Goal: Task Accomplishment & Management: Manage account settings

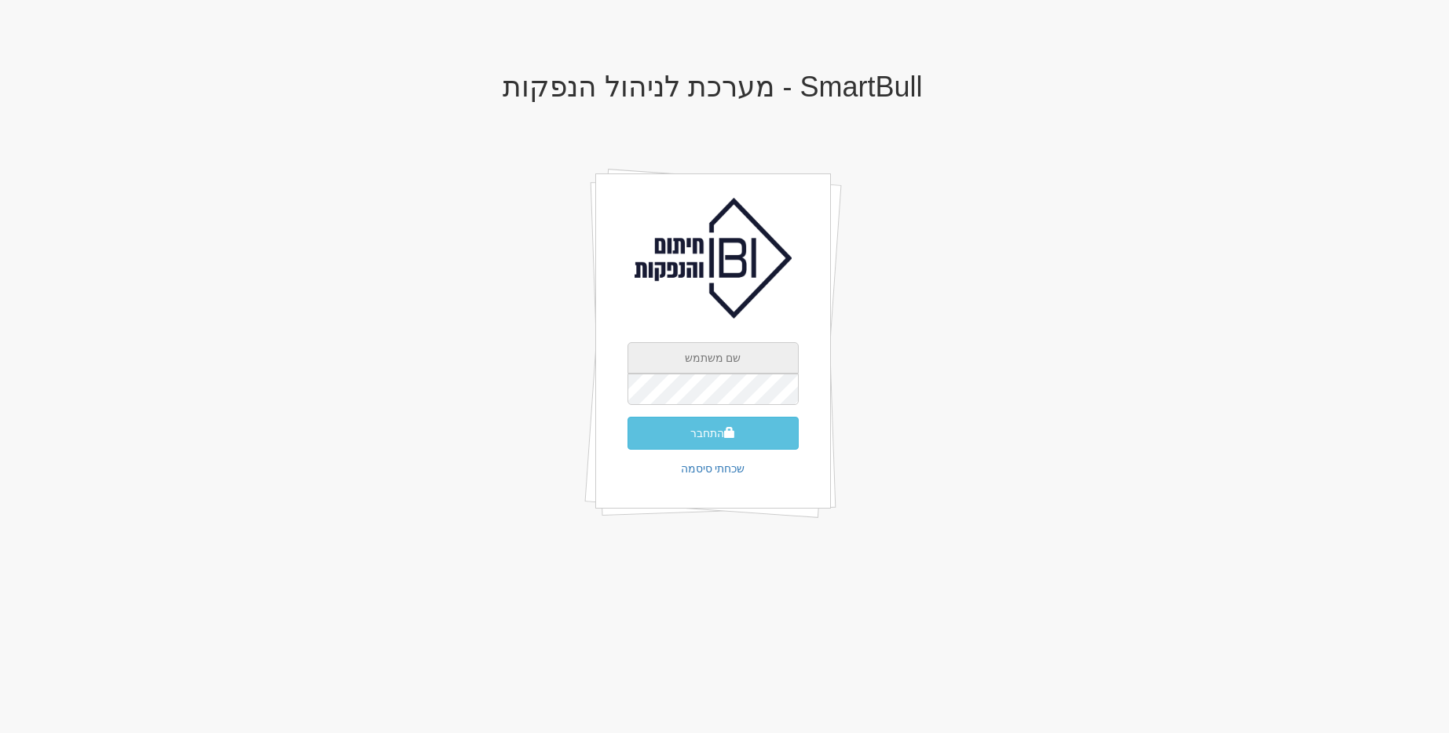
click at [770, 349] on input "text" at bounding box center [712, 357] width 171 height 31
type input "gal@smartbull.co.il"
click at [715, 422] on button "התחבר" at bounding box center [712, 433] width 171 height 33
type input "023005"
click at [627, 441] on button "התחבר" at bounding box center [712, 457] width 171 height 33
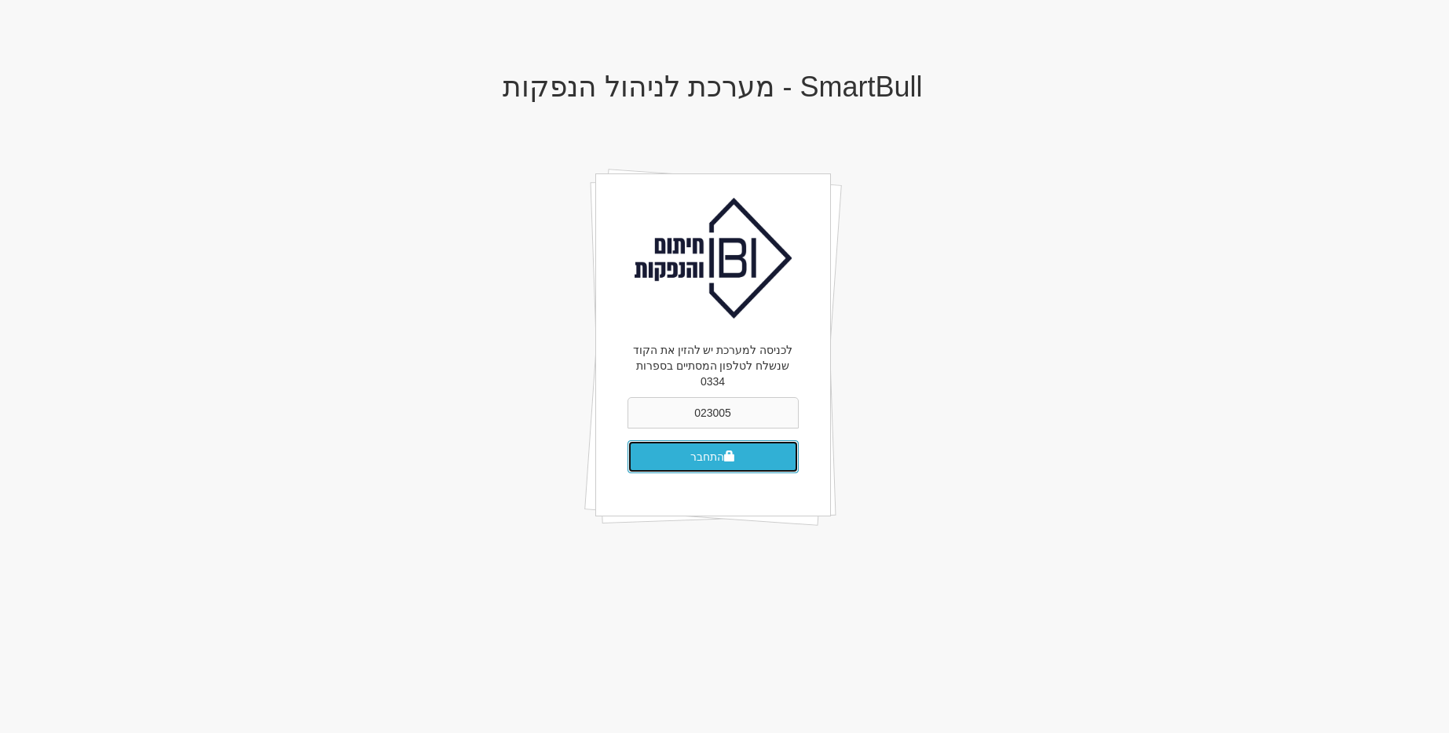
click at [760, 441] on button "התחבר" at bounding box center [712, 457] width 171 height 33
click at [627, 417] on button "התחבר" at bounding box center [712, 433] width 171 height 33
type input "7"
type input "752881"
click at [627, 441] on button "התחבר" at bounding box center [712, 457] width 171 height 33
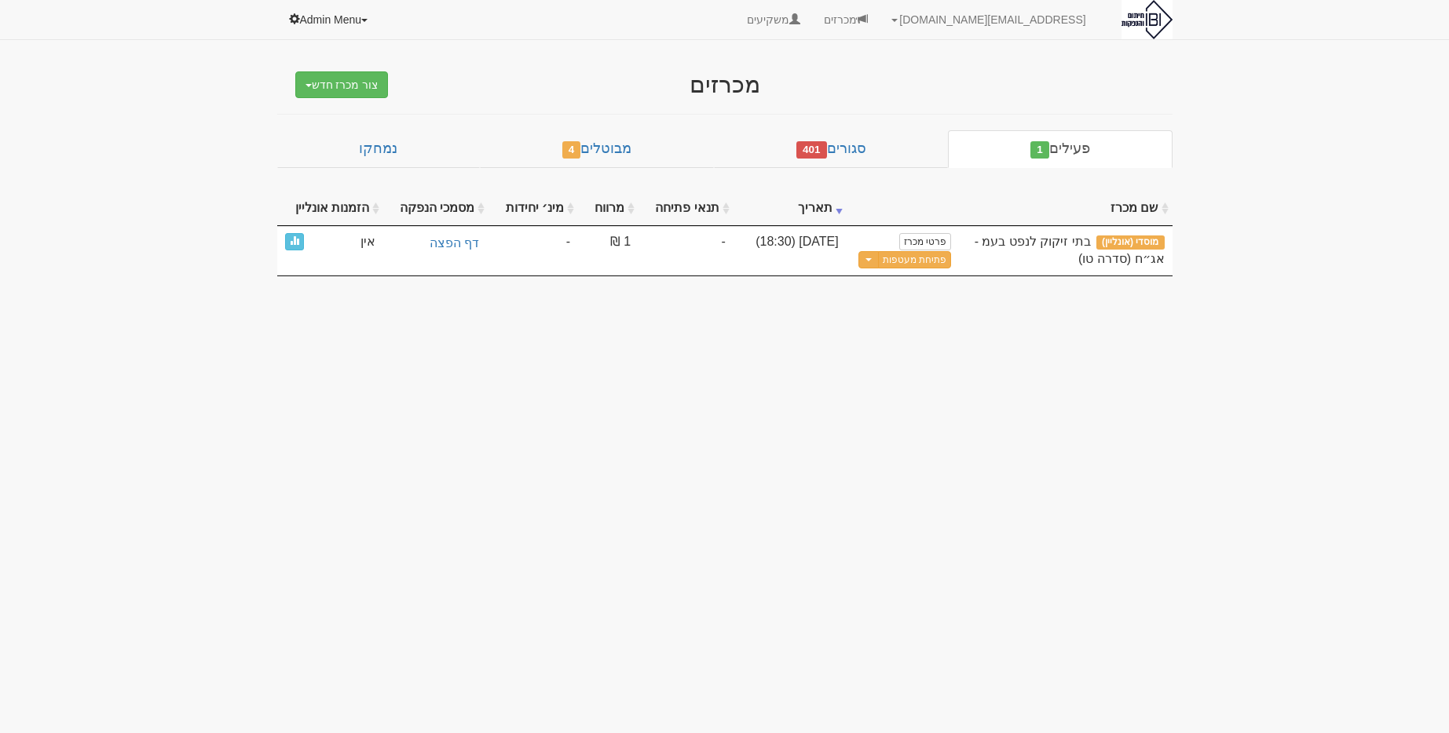
click at [364, 26] on link "Admin Menu" at bounding box center [329, 19] width 104 height 39
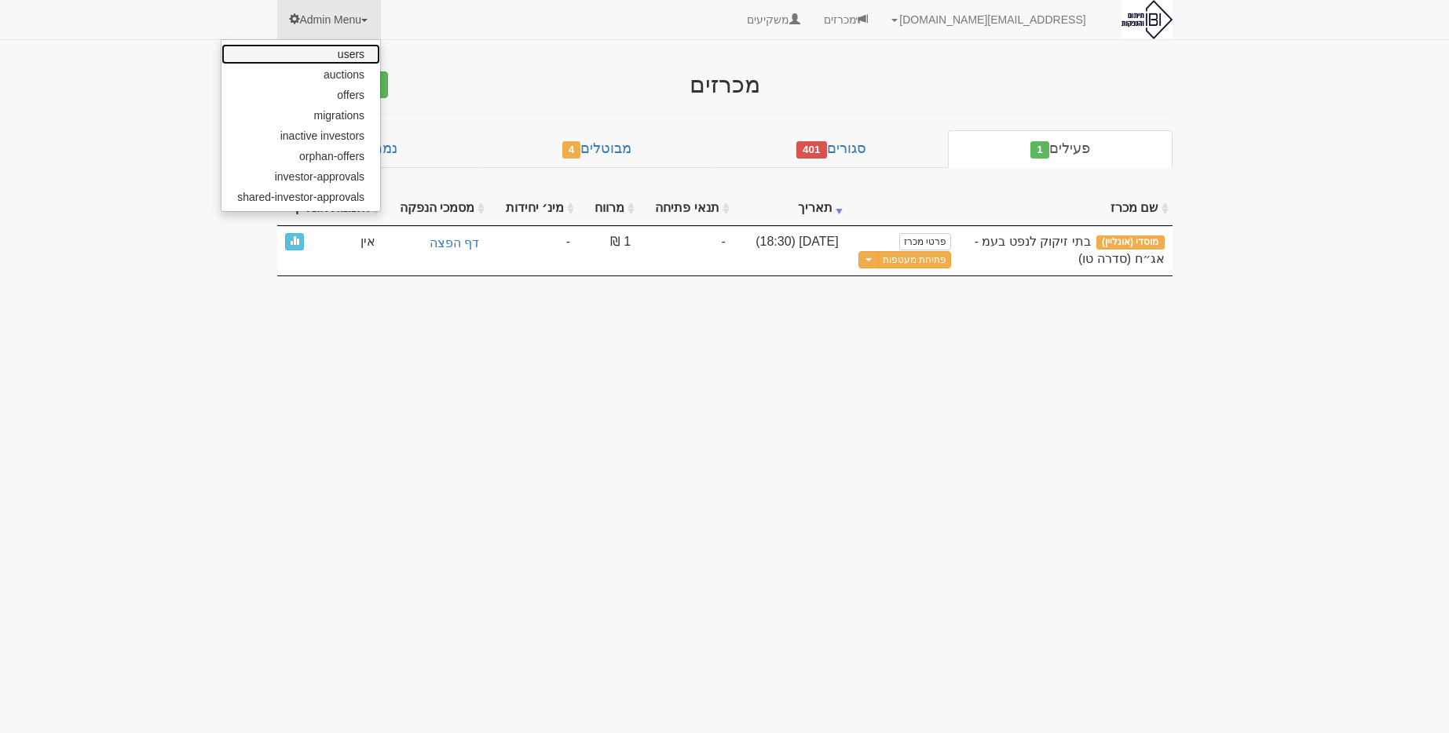
click at [370, 58] on link "users" at bounding box center [300, 54] width 159 height 20
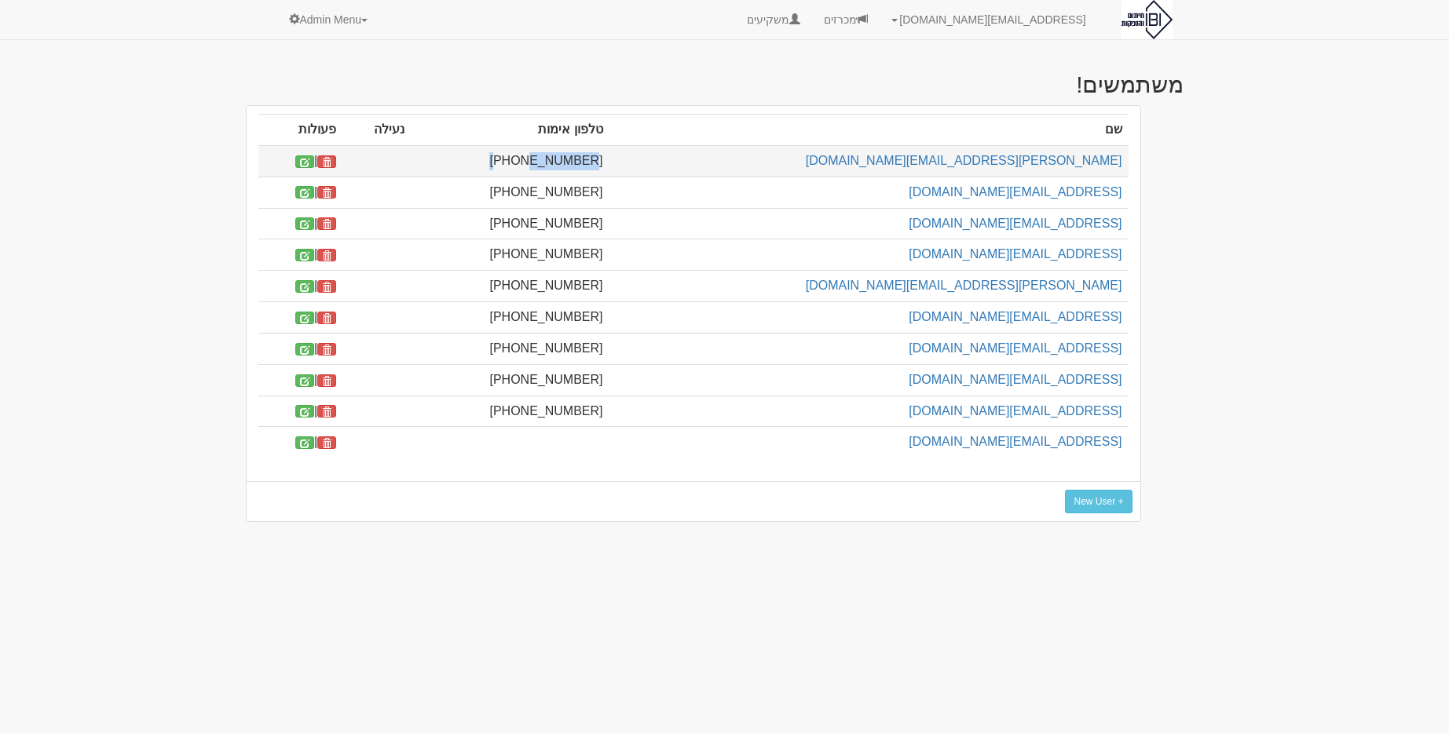
drag, startPoint x: 710, startPoint y: 159, endPoint x: 770, endPoint y: 154, distance: 60.7
click at [609, 154] on td "+972506475147" at bounding box center [510, 160] width 199 height 31
copy td "506475147"
click at [868, 16] on span at bounding box center [862, 18] width 11 height 11
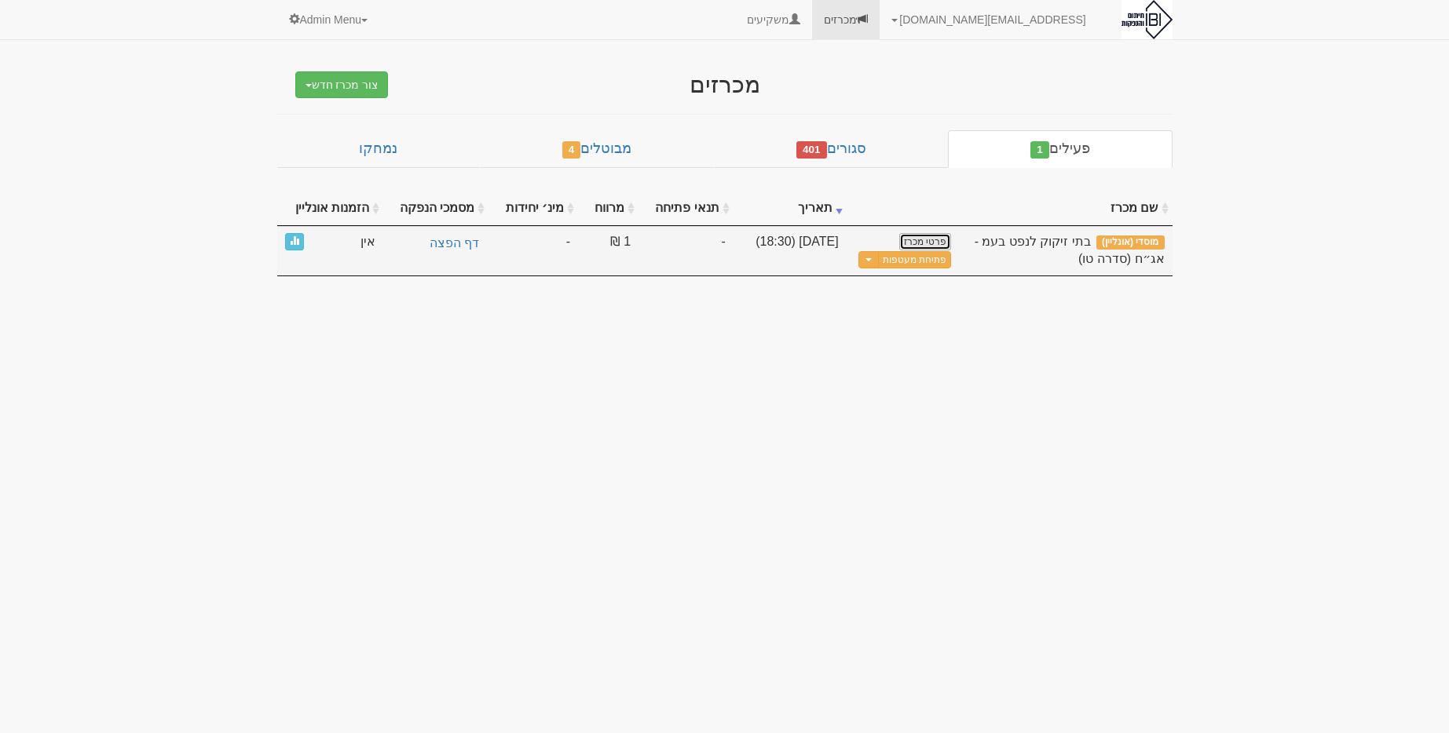
click at [938, 243] on link "פרטי מכרז" at bounding box center [925, 241] width 52 height 17
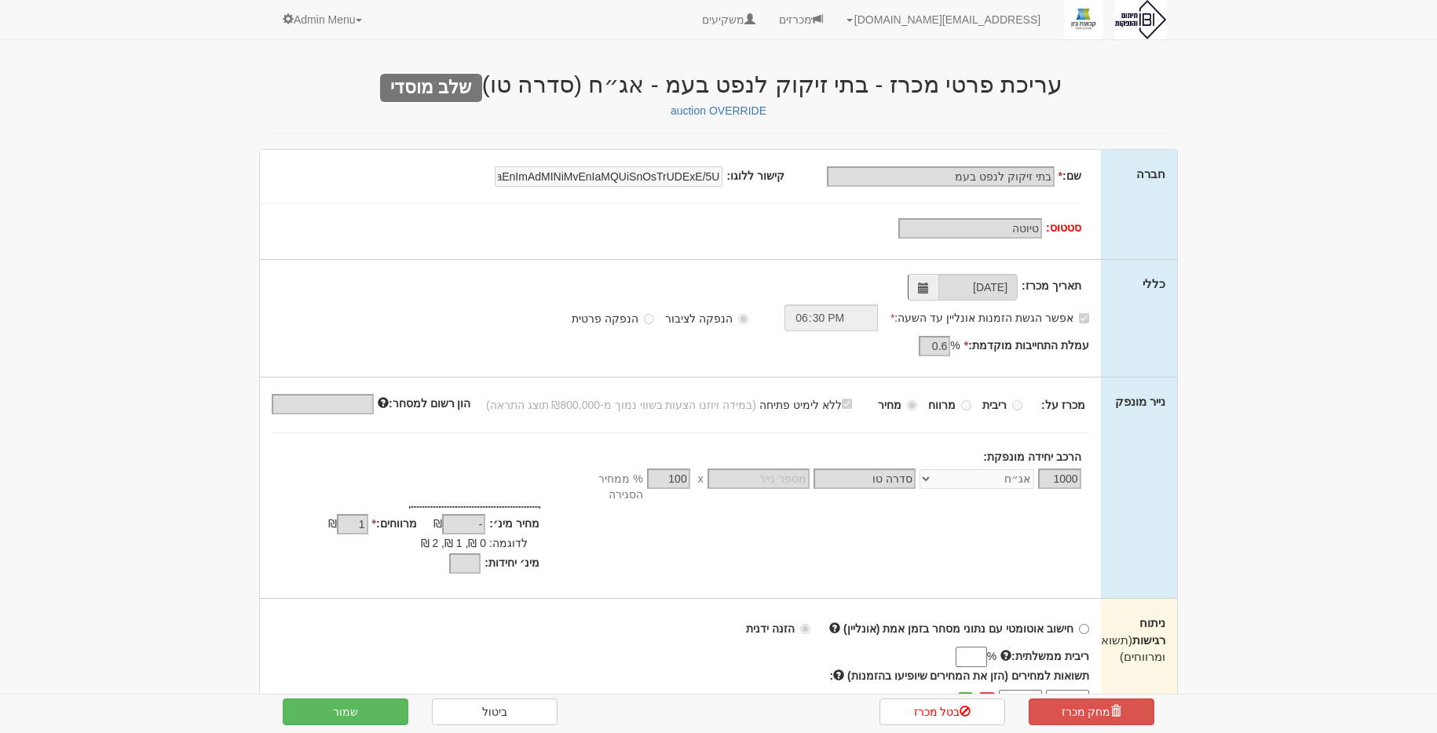
click at [784, 464] on div "הרכב יחידה מונפקת:" at bounding box center [670, 457] width 821 height 16
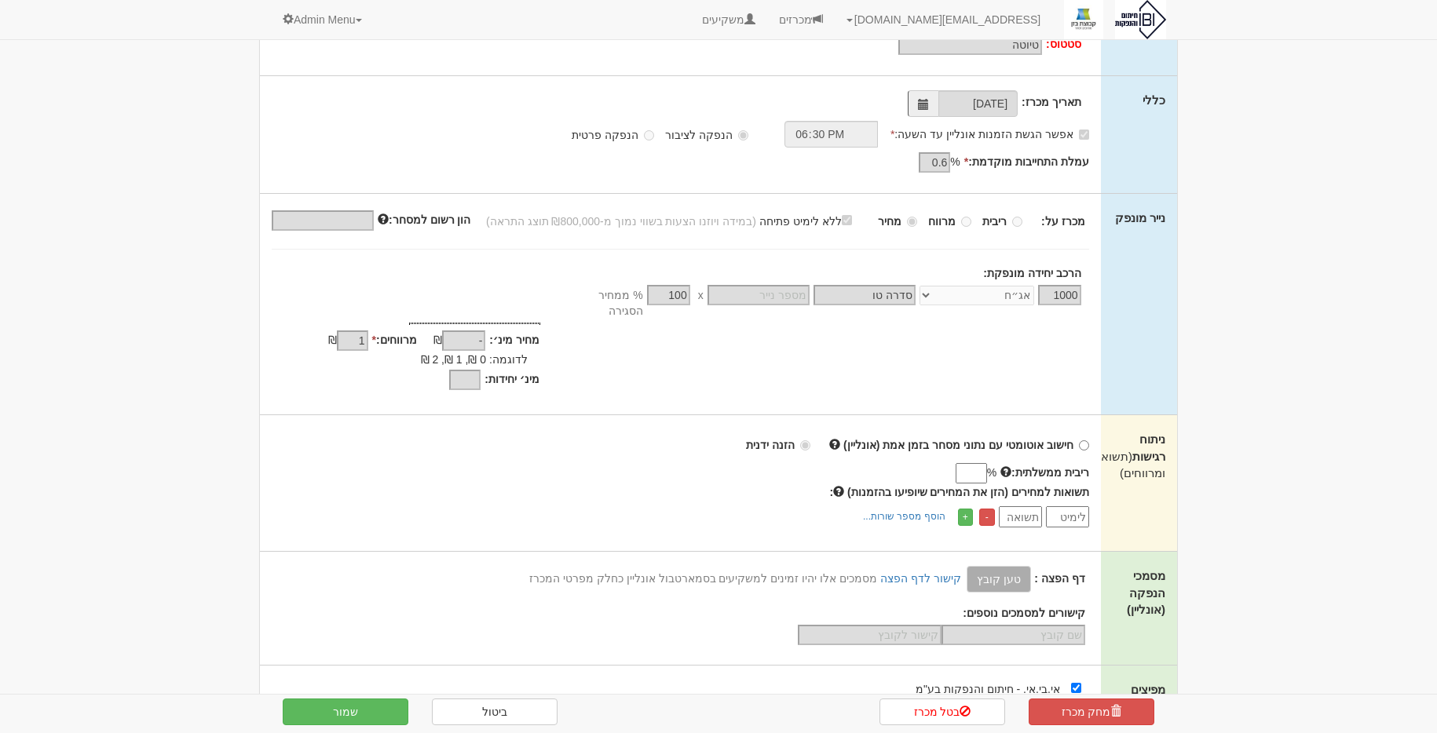
scroll to position [376, 0]
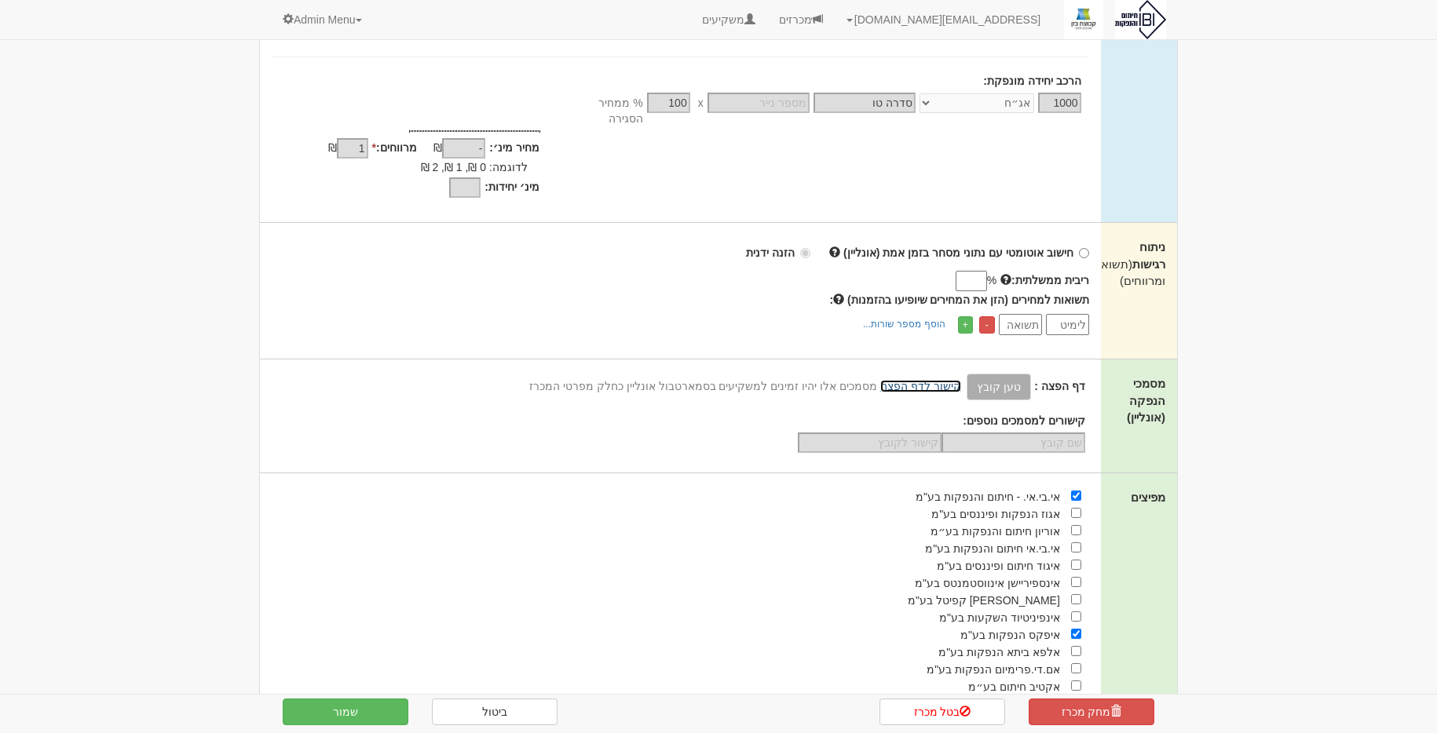
click at [918, 380] on link "קישור לדף הפצה" at bounding box center [920, 386] width 81 height 13
